Goal: Check status: Check status

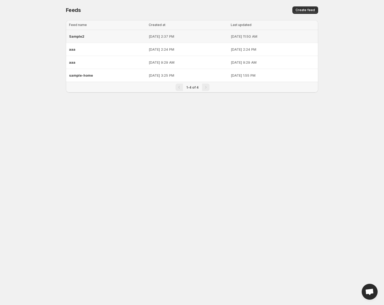
click at [207, 40] on td "[DATE] 2:37 PM" at bounding box center [188, 36] width 82 height 13
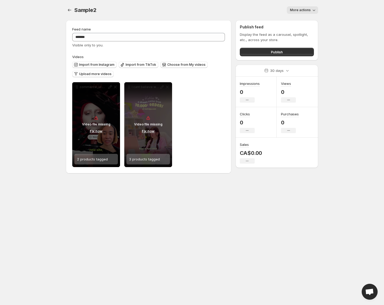
click at [308, 9] on span "More actions" at bounding box center [300, 10] width 21 height 4
